Goal: Navigation & Orientation: Understand site structure

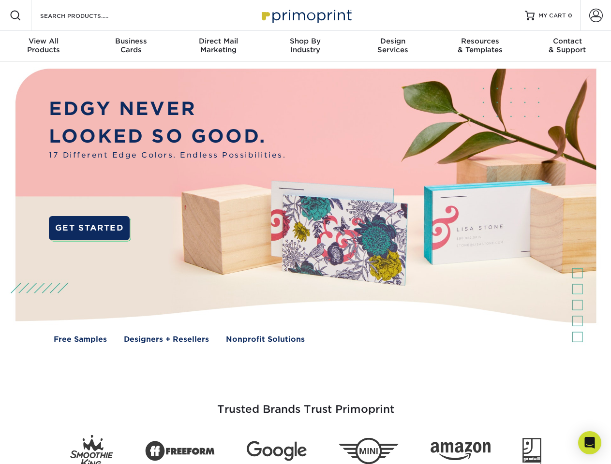
click at [305, 232] on img at bounding box center [305, 213] width 604 height 302
click at [15, 15] on span at bounding box center [16, 16] width 12 height 12
click at [595, 15] on span at bounding box center [596, 16] width 14 height 14
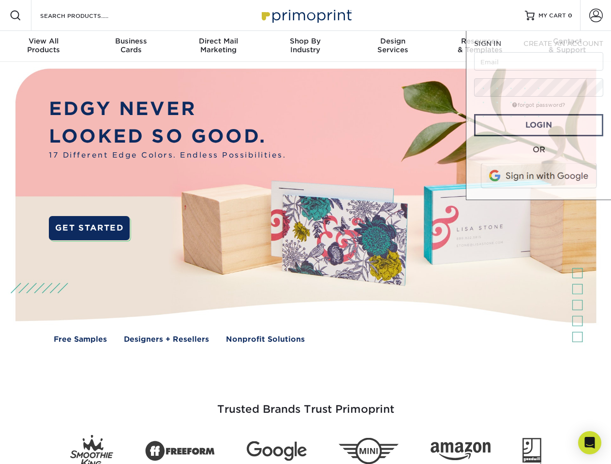
click at [44, 46] on div "View All Products" at bounding box center [43, 45] width 87 height 17
click at [131, 46] on div "Business Cards" at bounding box center [130, 45] width 87 height 17
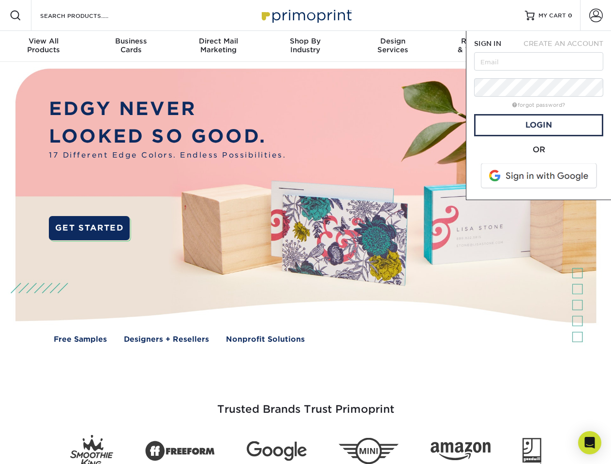
click at [218, 46] on div "Direct Mail Marketing" at bounding box center [218, 45] width 87 height 17
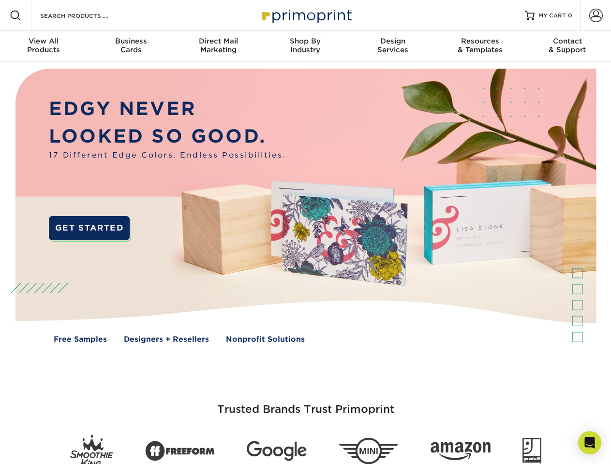
click at [305, 46] on div "Shop By Industry" at bounding box center [305, 45] width 87 height 17
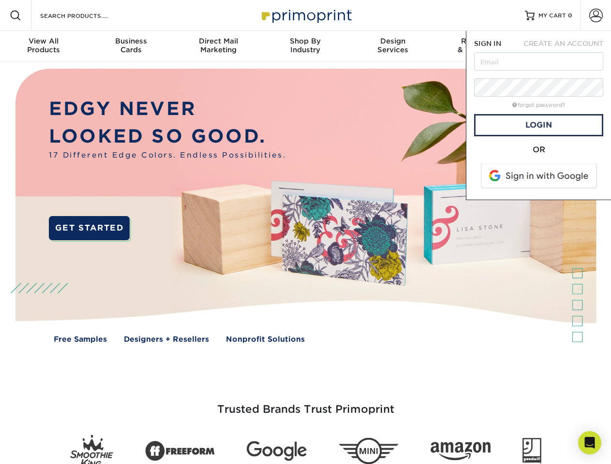
click at [393, 46] on div "Design Services" at bounding box center [392, 45] width 87 height 17
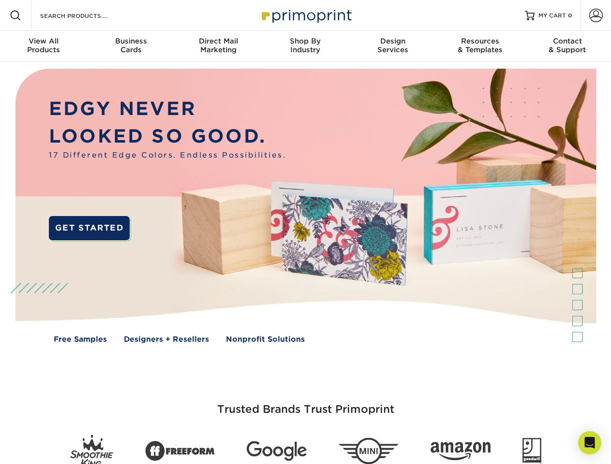
click at [480, 46] on span "SIGN IN" at bounding box center [487, 44] width 27 height 8
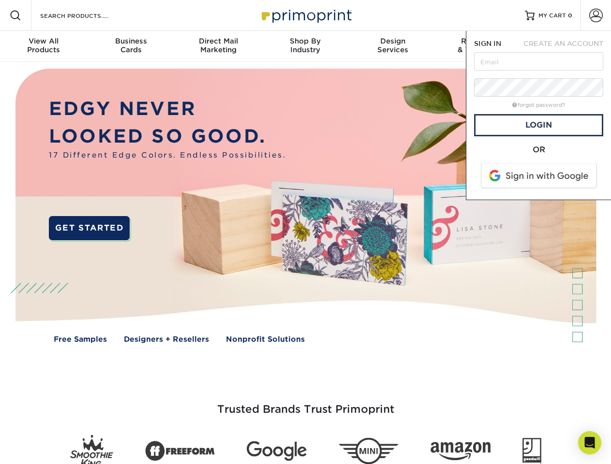
click at [567, 46] on div "Contact & Support" at bounding box center [567, 45] width 87 height 17
